Goal: Navigation & Orientation: Find specific page/section

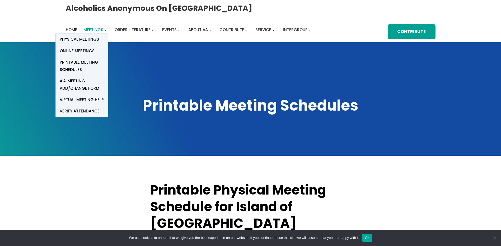
click at [100, 30] on span "Meetings" at bounding box center [93, 30] width 20 height 6
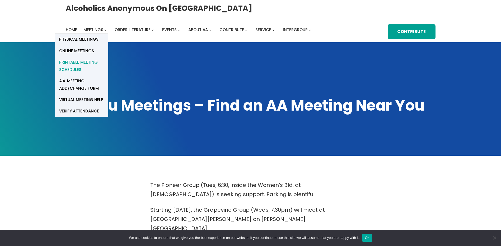
click at [78, 62] on span "Printable Meeting Schedules" at bounding box center [81, 66] width 45 height 15
